Goal: Register for event/course

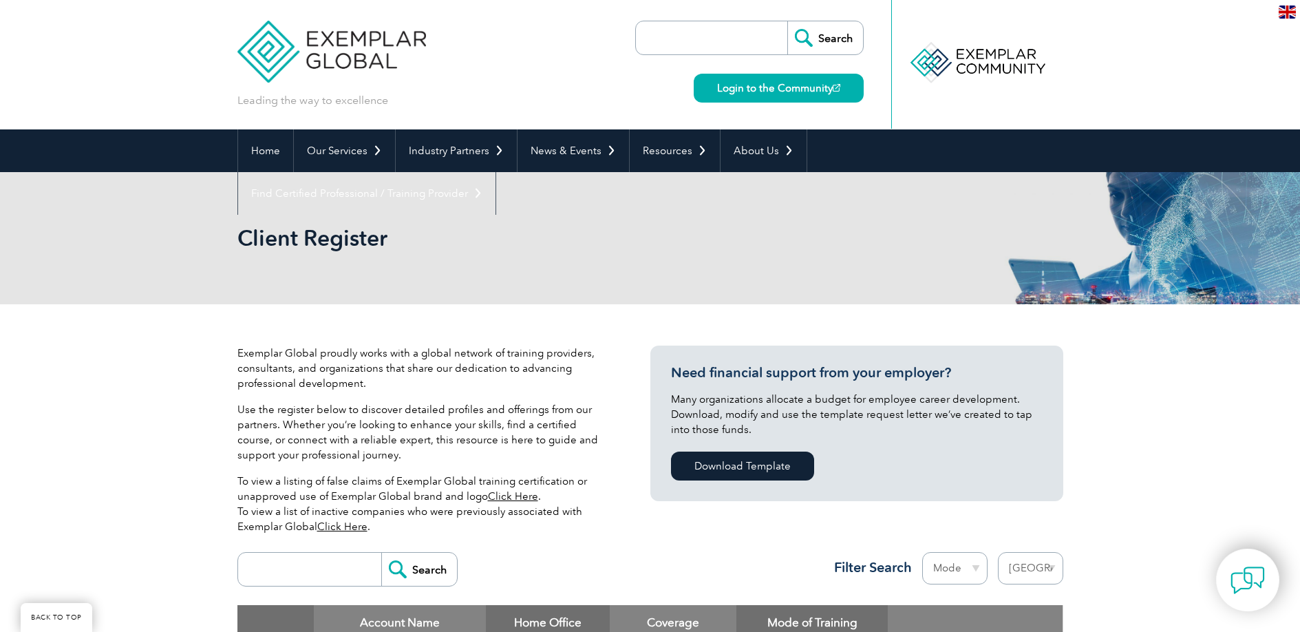
select select "[GEOGRAPHIC_DATA]"
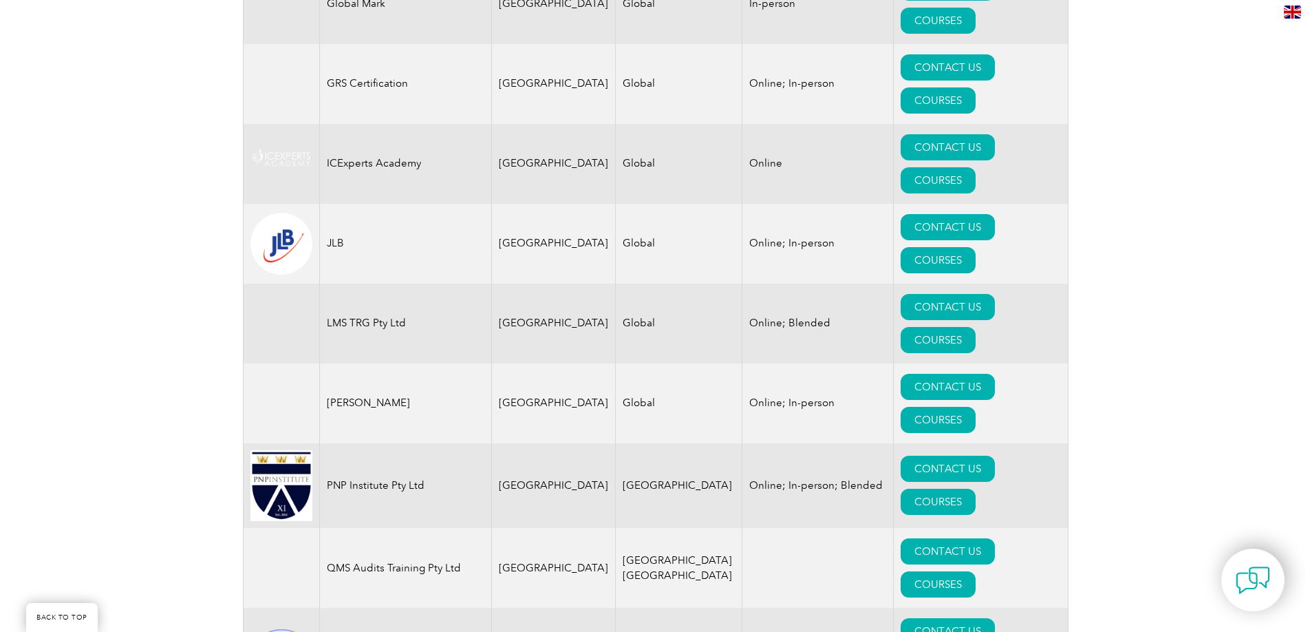
scroll to position [1395, 0]
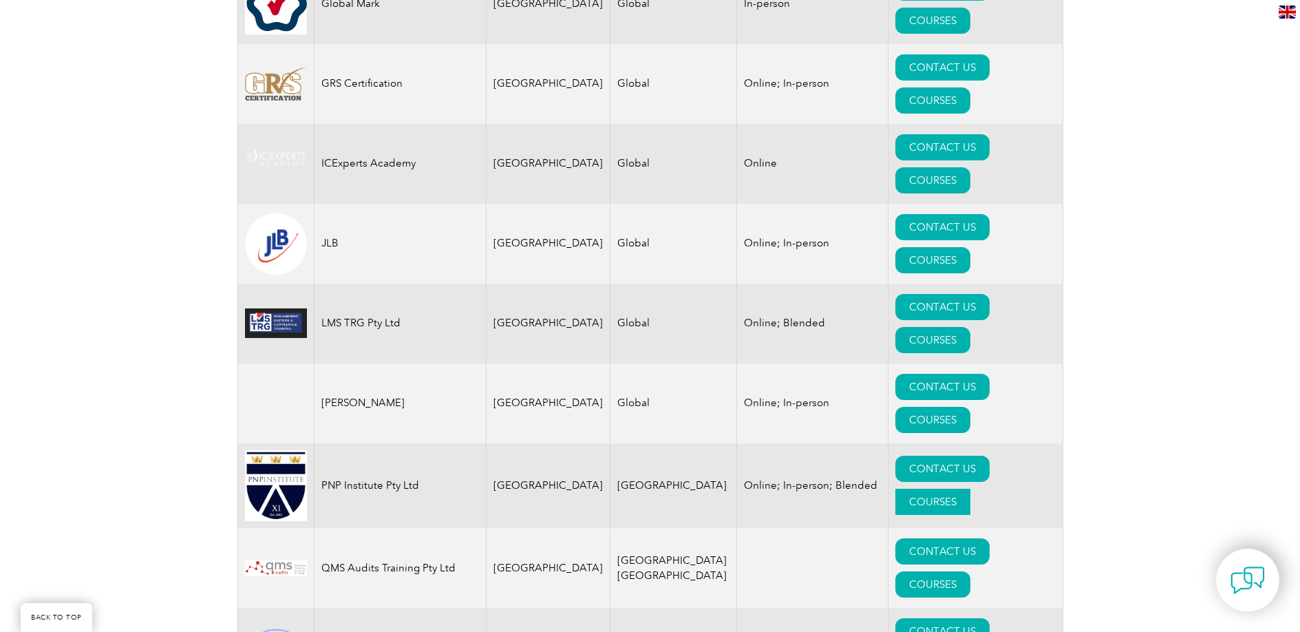
click at [961, 489] on link "COURSES" at bounding box center [932, 502] width 75 height 26
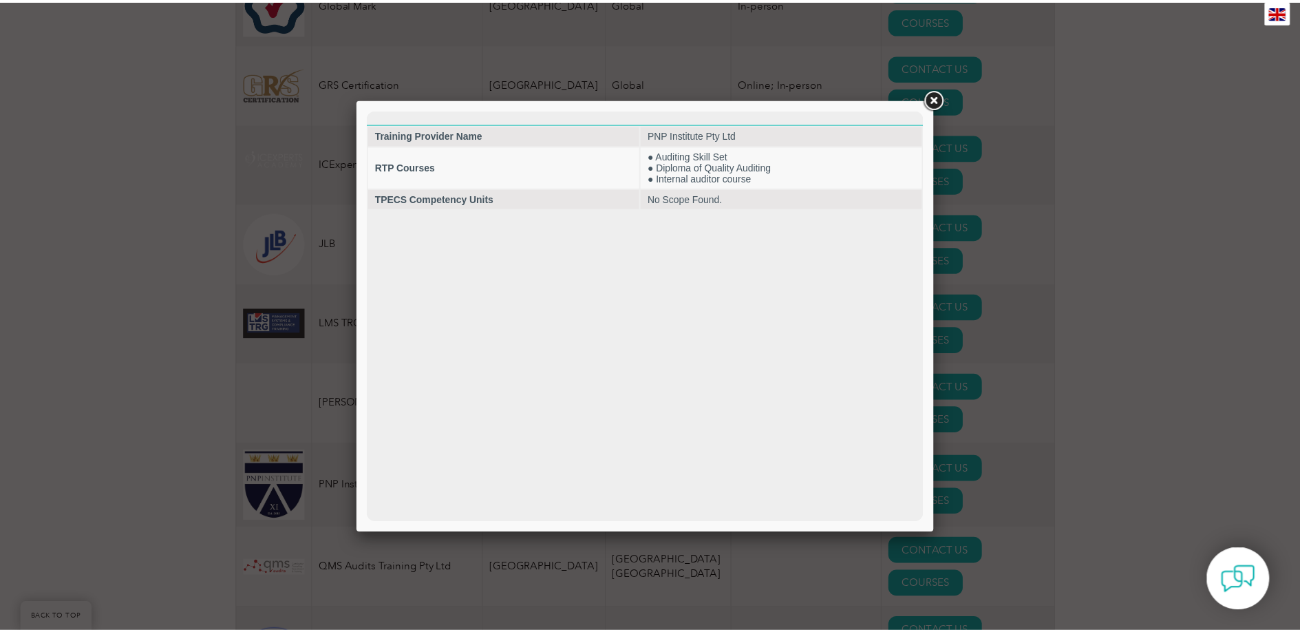
scroll to position [0, 0]
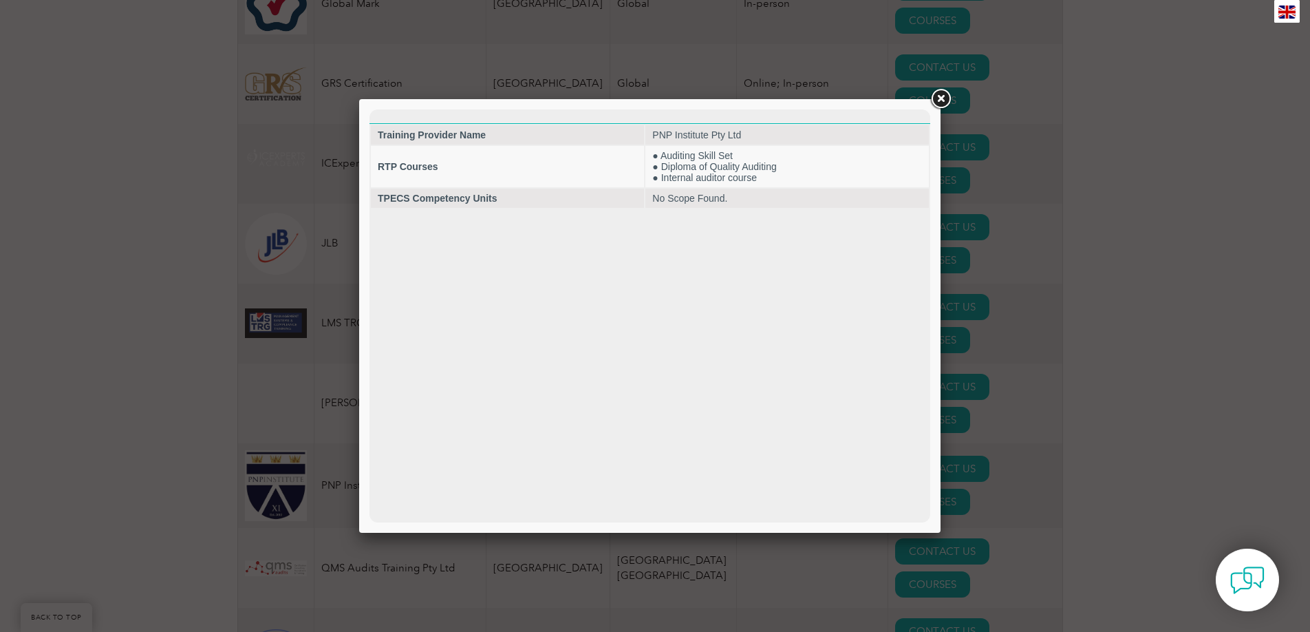
click at [939, 103] on link at bounding box center [940, 99] width 25 height 25
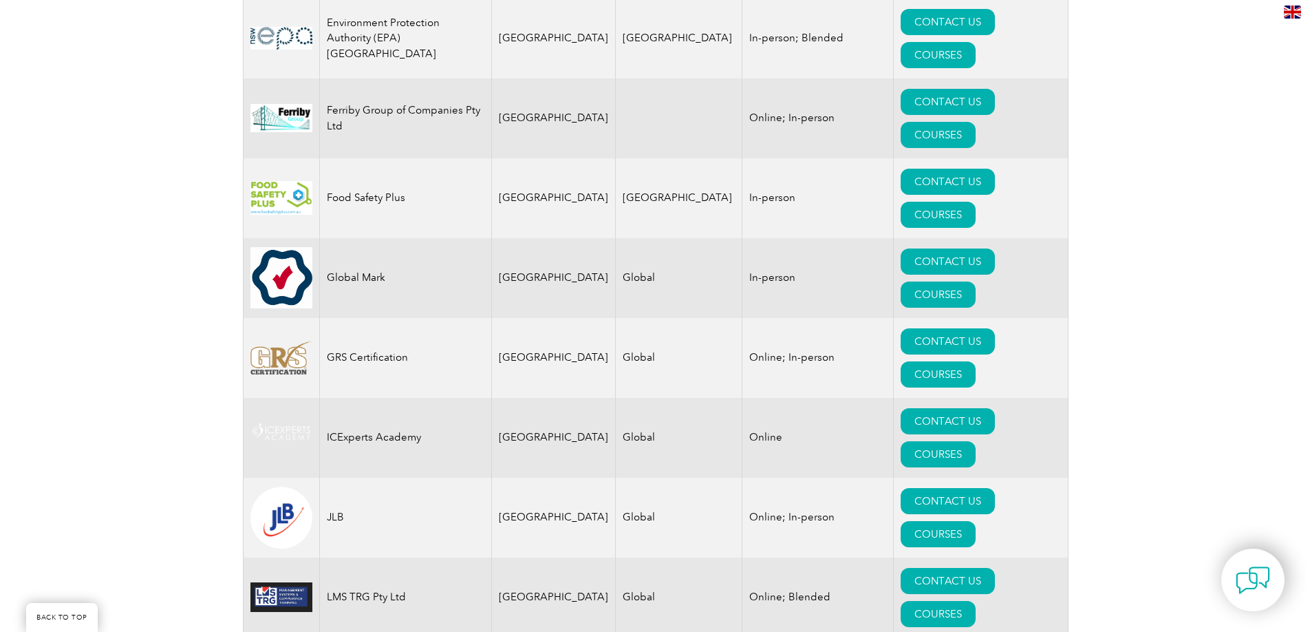
scroll to position [1119, 0]
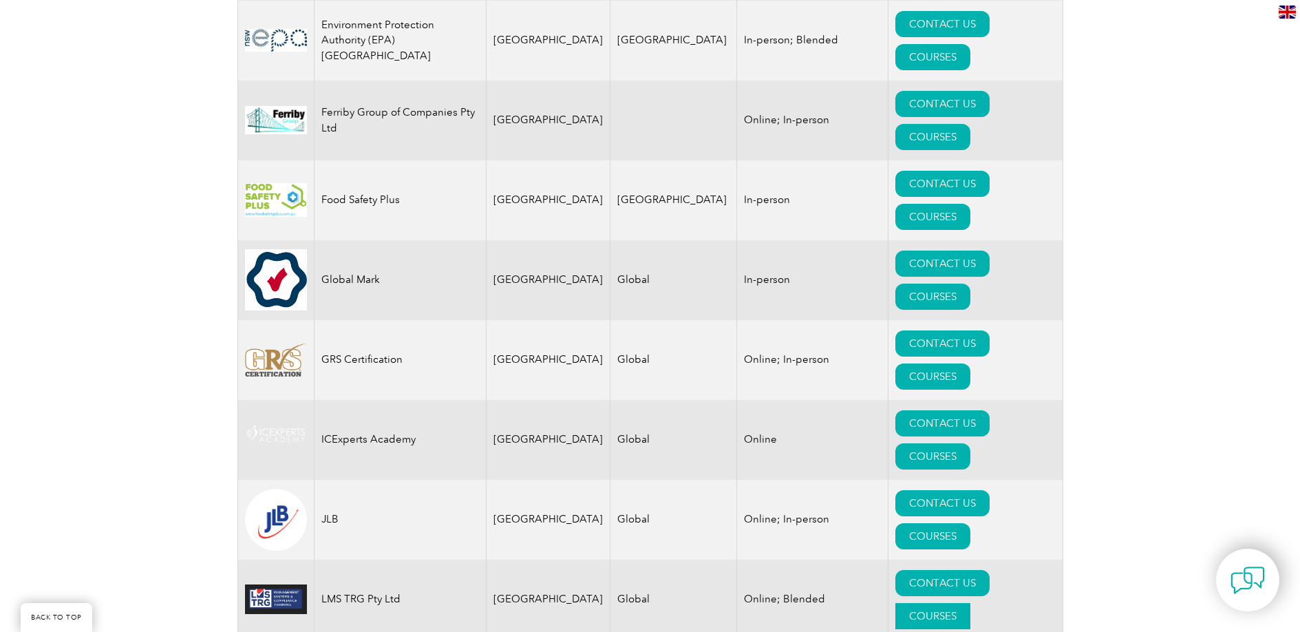
click at [970, 603] on link "COURSES" at bounding box center [932, 616] width 75 height 26
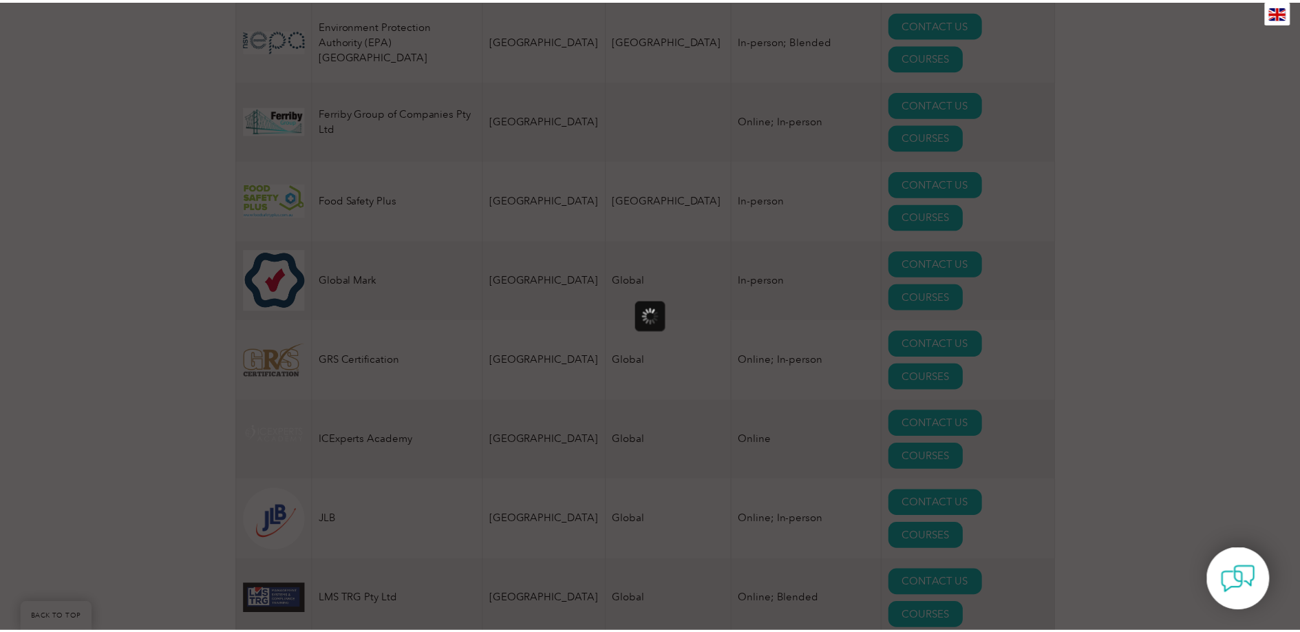
scroll to position [0, 0]
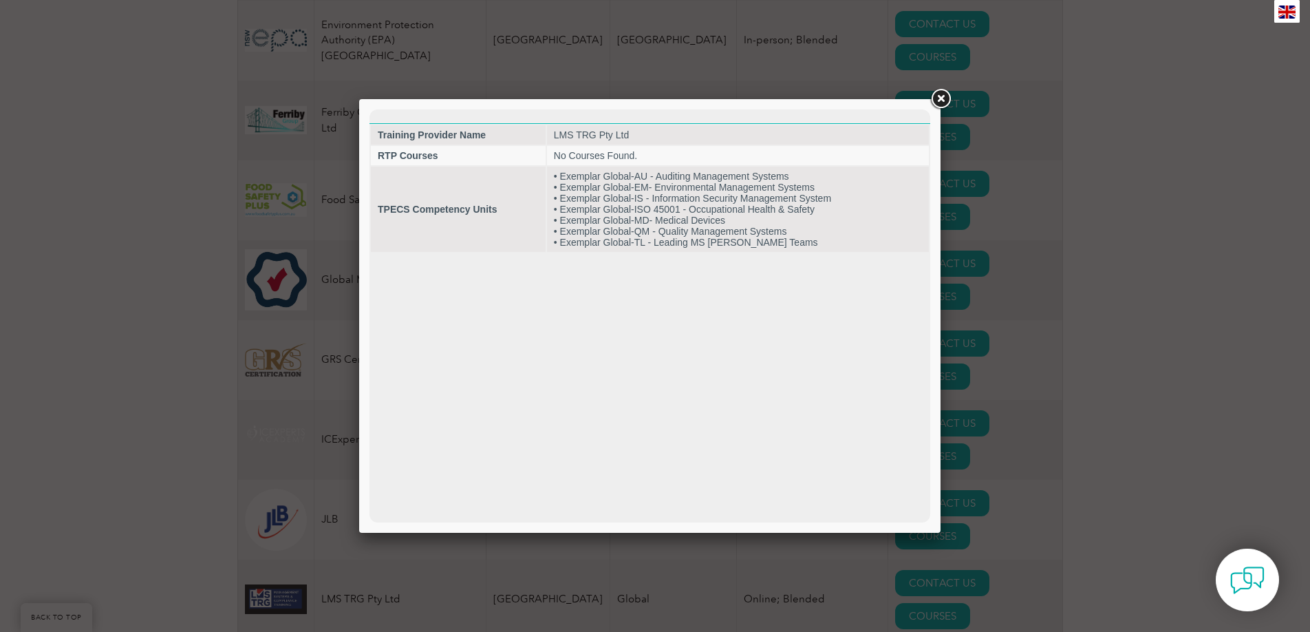
click at [937, 99] on link at bounding box center [940, 99] width 25 height 25
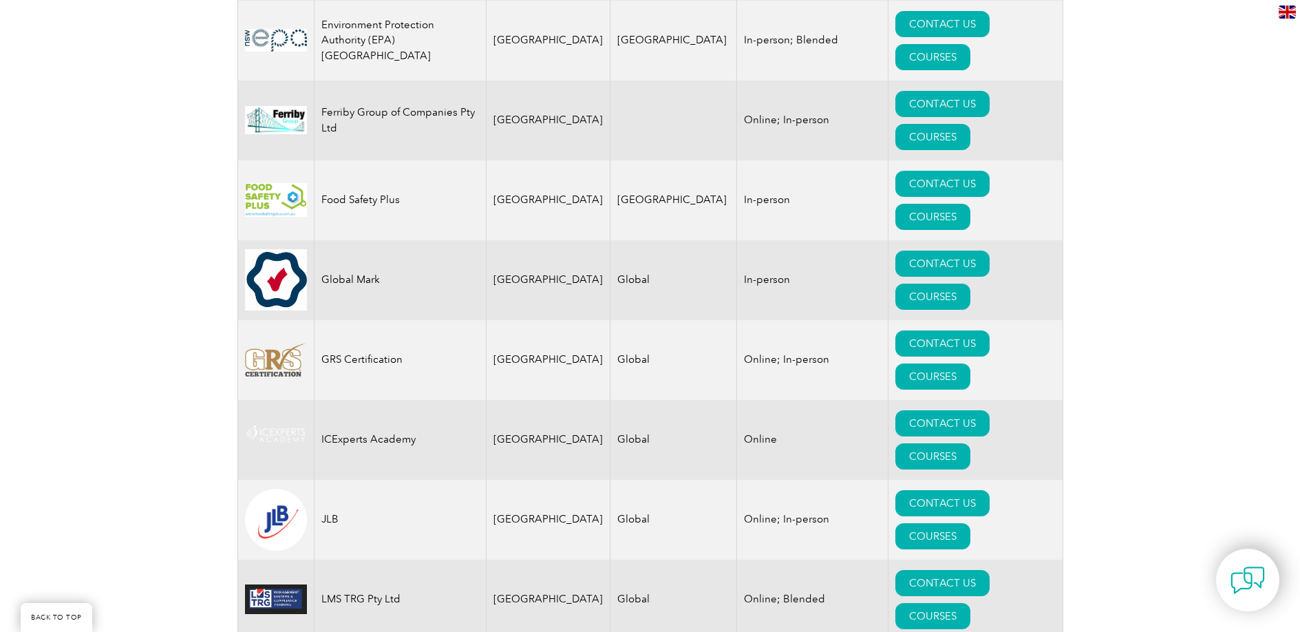
click at [623, 560] on td "Global" at bounding box center [673, 600] width 127 height 80
click at [619, 560] on td "Global" at bounding box center [673, 600] width 127 height 80
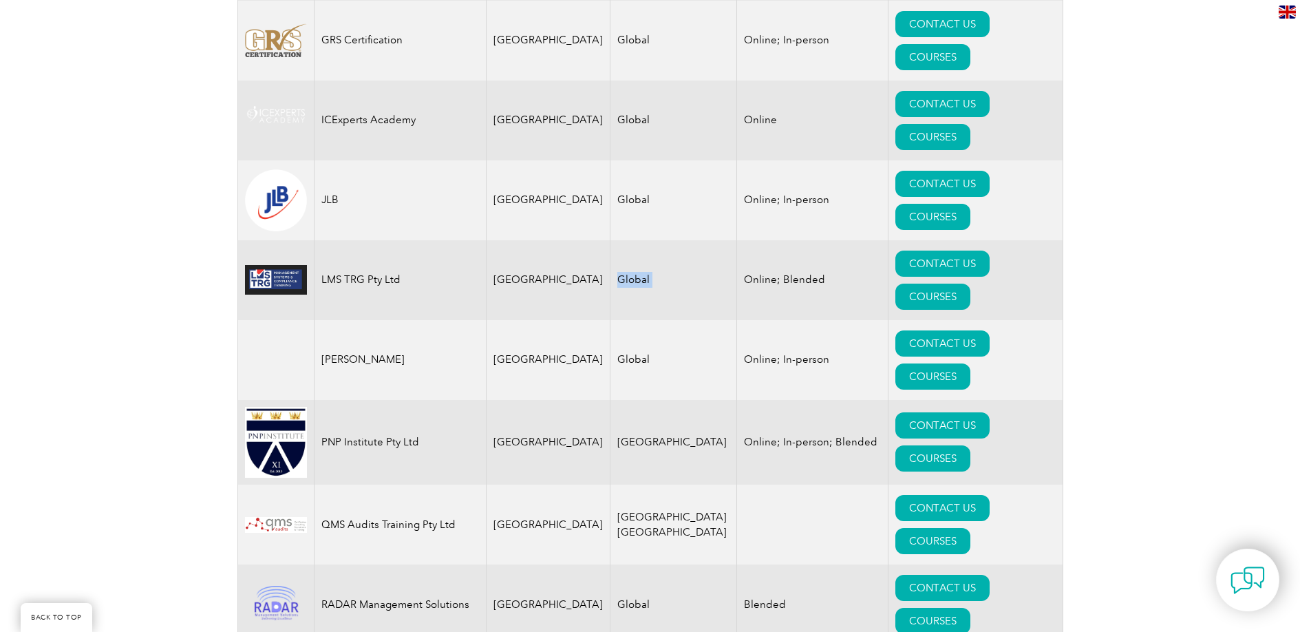
scroll to position [1460, 0]
